Goal: Entertainment & Leisure: Consume media (video, audio)

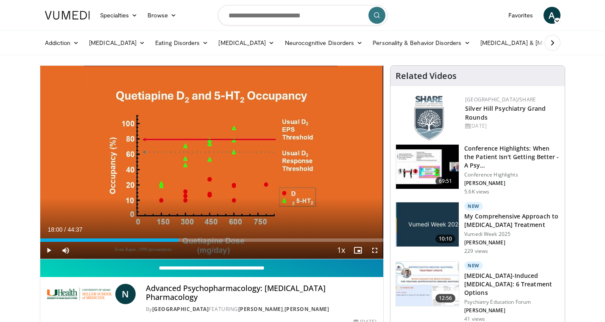
drag, startPoint x: 89, startPoint y: 241, endPoint x: 179, endPoint y: 261, distance: 91.3
click at [179, 261] on div "**********" at bounding box center [212, 209] width 344 height 288
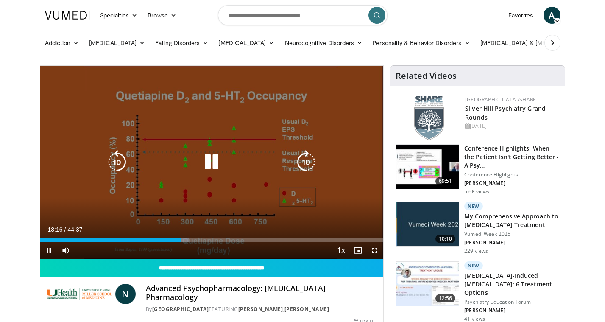
drag, startPoint x: 179, startPoint y: 242, endPoint x: 214, endPoint y: 243, distance: 34.8
click at [214, 243] on div "Current Time 18:16 / Duration 44:37 Pause Skip Backward Skip Forward Mute 35% L…" at bounding box center [212, 250] width 344 height 17
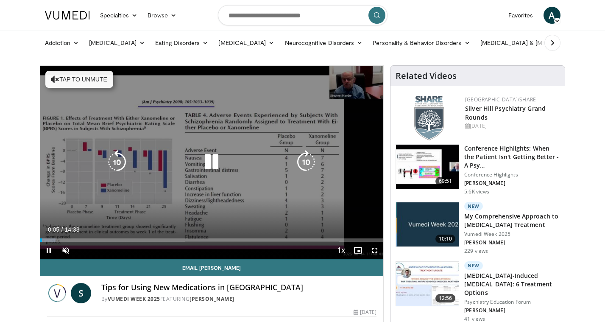
click at [53, 78] on icon "Video Player" at bounding box center [55, 79] width 8 height 8
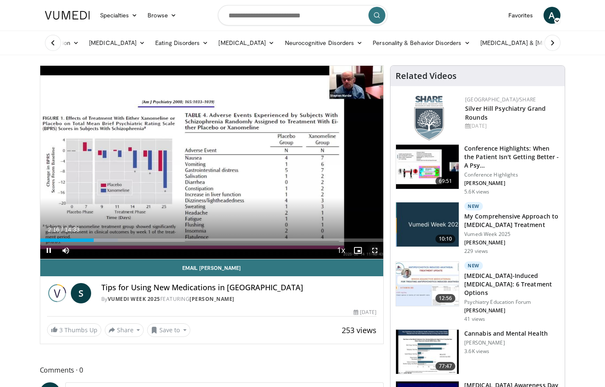
click at [373, 251] on span "Video Player" at bounding box center [374, 250] width 17 height 17
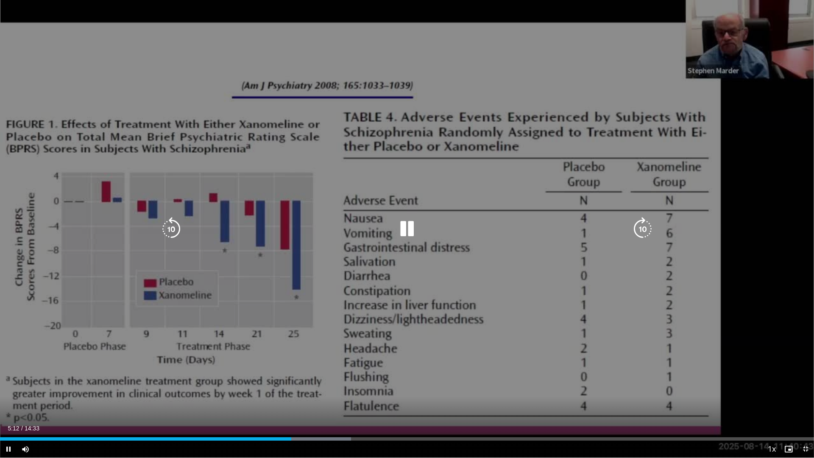
click at [605, 173] on div "10 seconds Tap to unmute" at bounding box center [407, 229] width 814 height 458
click at [398, 227] on icon "Video Player" at bounding box center [407, 229] width 24 height 24
click at [405, 228] on icon "Video Player" at bounding box center [407, 229] width 24 height 24
